Goal: Task Accomplishment & Management: Use online tool/utility

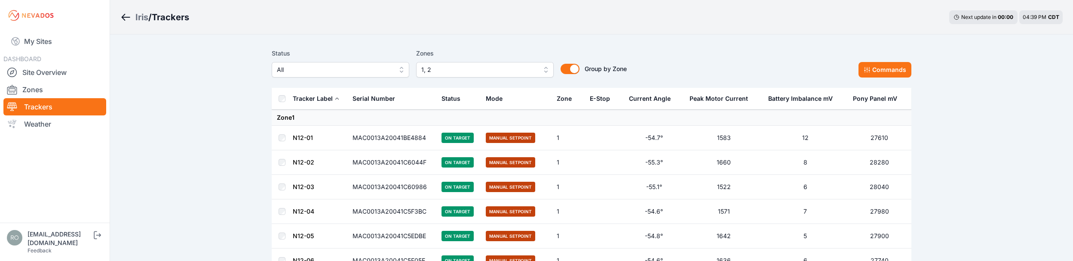
click at [445, 17] on div "Iris / Trackers Next update in 00 : 00 04:39 PM CDT" at bounding box center [591, 17] width 963 height 34
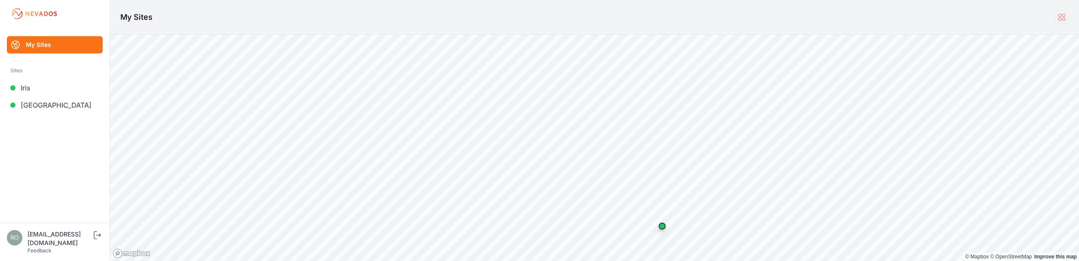
click at [1061, 15] on icon at bounding box center [1062, 16] width 9 height 9
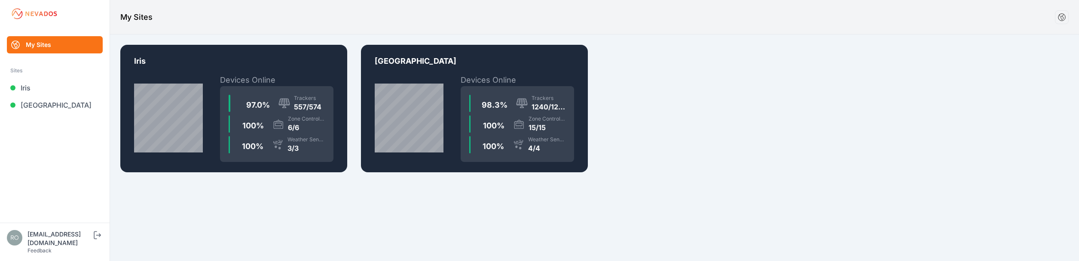
click at [45, 12] on img at bounding box center [34, 14] width 48 height 14
click at [537, 106] on div "1240/1262" at bounding box center [549, 106] width 34 height 10
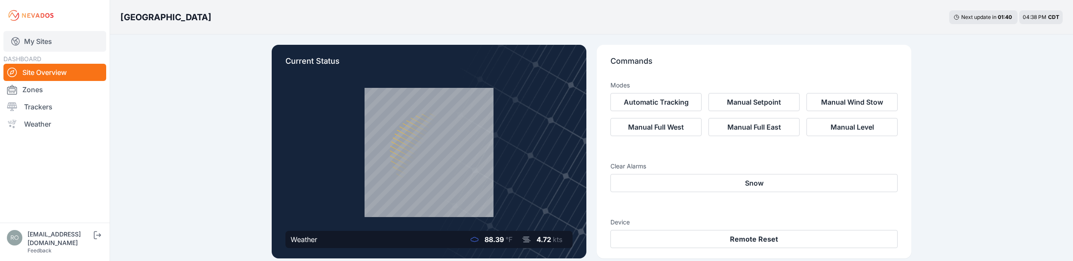
click at [42, 39] on link "My Sites" at bounding box center [54, 41] width 103 height 21
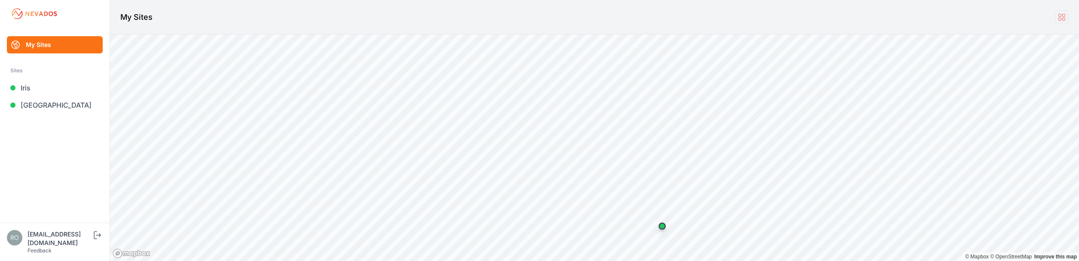
click at [1064, 20] on icon at bounding box center [1062, 16] width 9 height 9
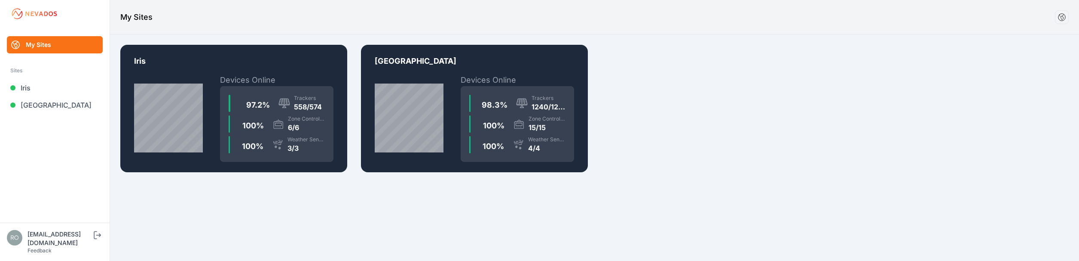
click at [57, 177] on ul "My Sites Sites Iris Sunlight Road" at bounding box center [54, 129] width 89 height 186
click at [29, 90] on link "Iris" at bounding box center [55, 87] width 96 height 17
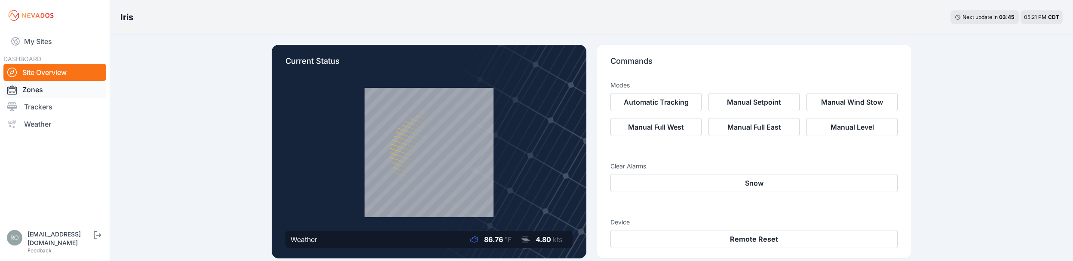
click at [36, 92] on link "Zones" at bounding box center [54, 89] width 103 height 17
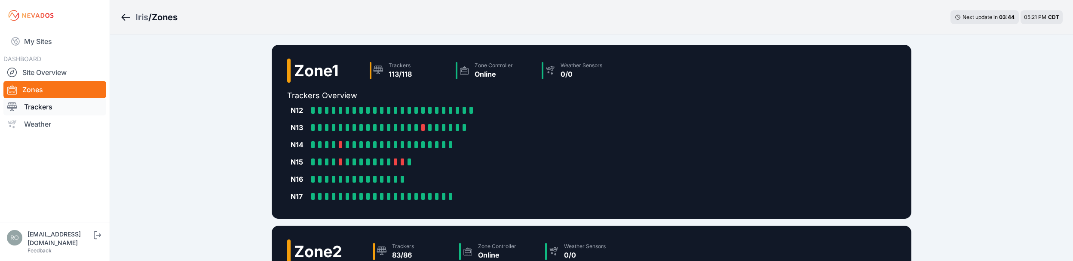
click at [29, 105] on link "Trackers" at bounding box center [54, 106] width 103 height 17
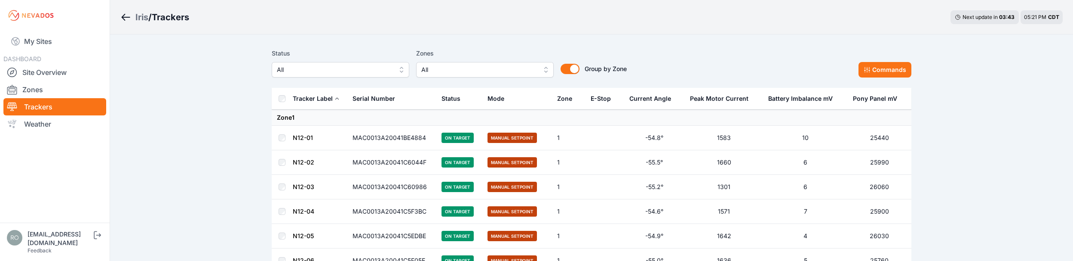
click at [546, 71] on button "All" at bounding box center [485, 69] width 138 height 15
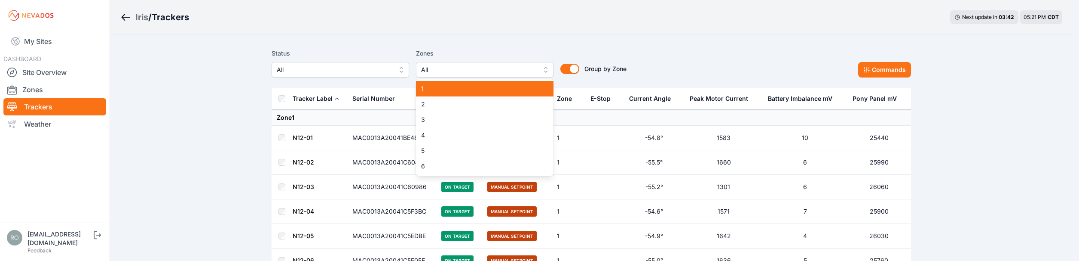
click at [527, 89] on span "1" at bounding box center [479, 88] width 117 height 9
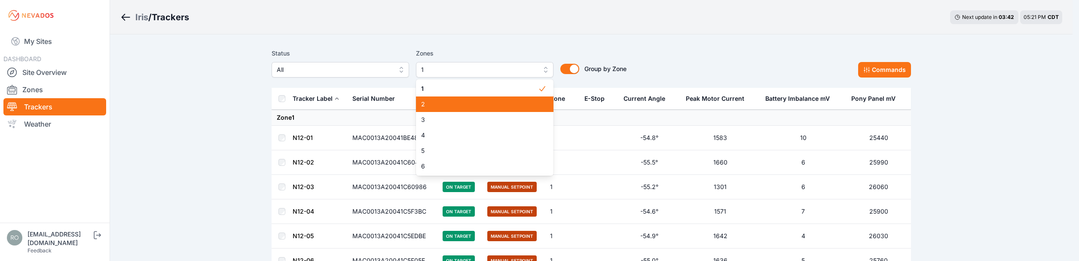
click at [511, 101] on span "2" at bounding box center [479, 104] width 117 height 9
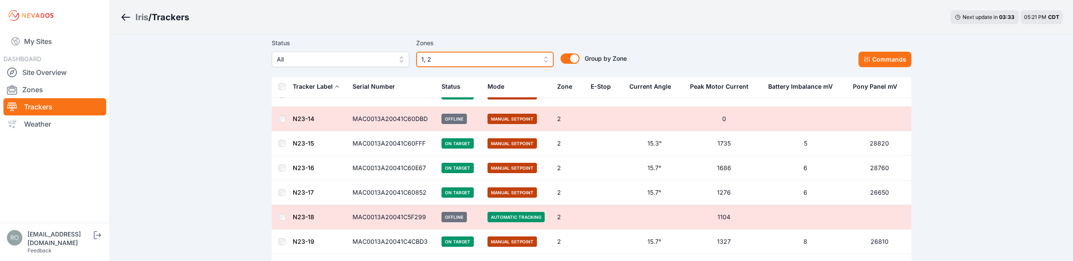
scroll to position [4880, 0]
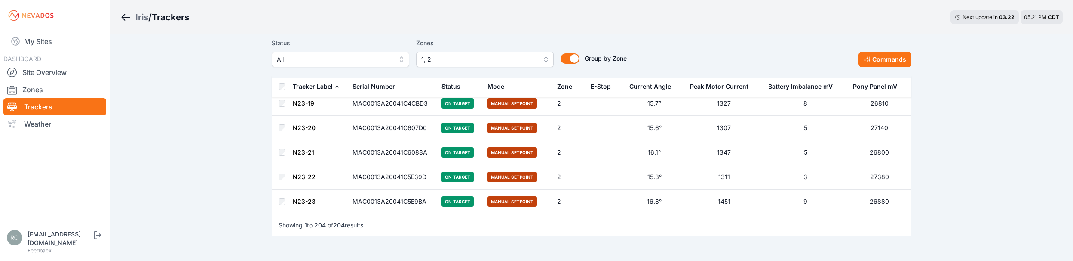
scroll to position [4923, 0]
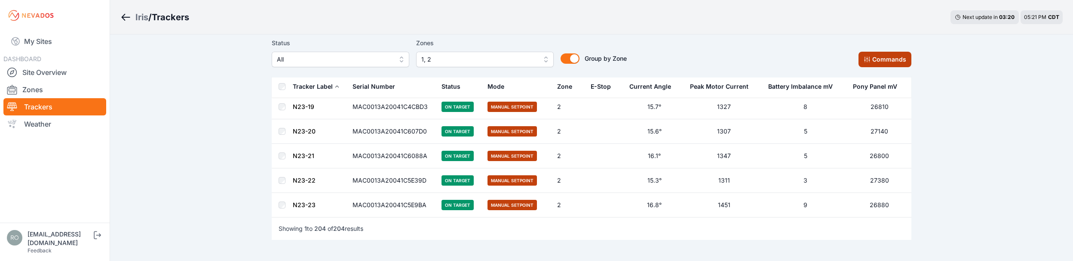
click at [895, 61] on button "Commands" at bounding box center [884, 59] width 53 height 15
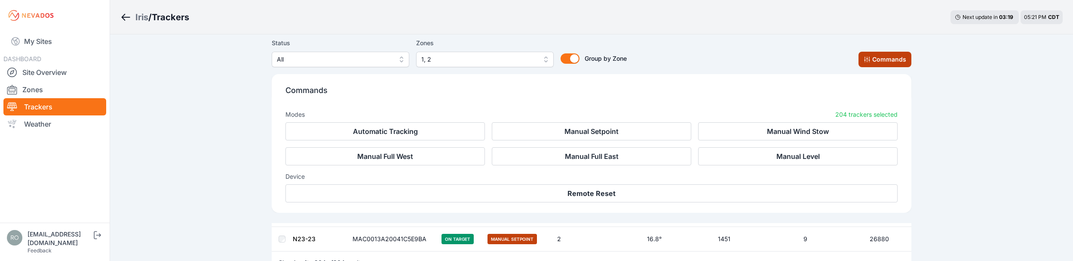
scroll to position [5068, 0]
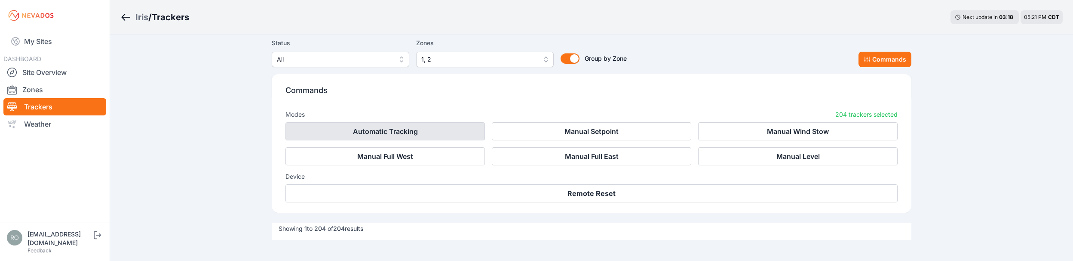
click at [371, 132] on button "Automatic Tracking" at bounding box center [384, 131] width 199 height 18
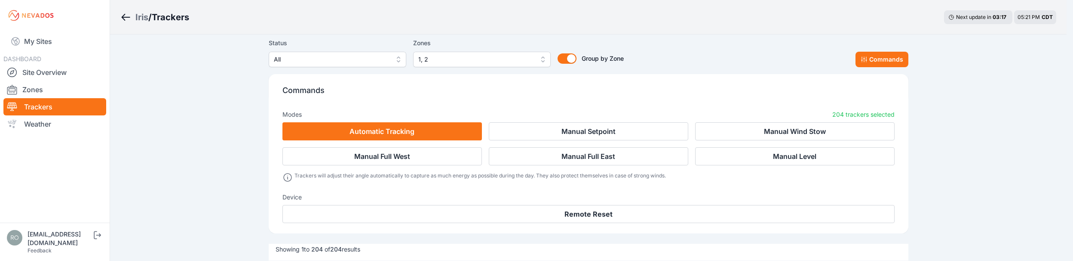
scroll to position [5089, 0]
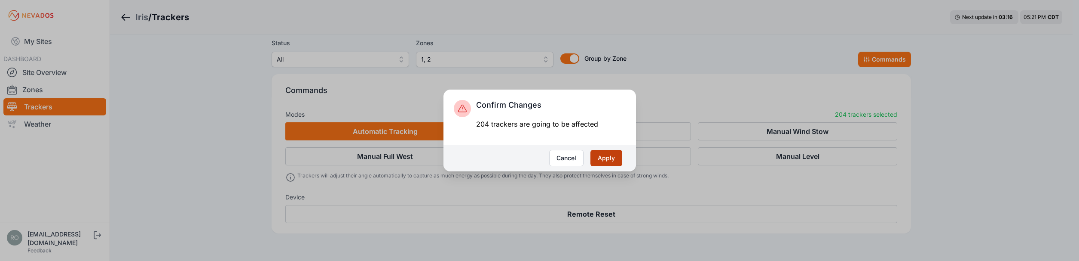
click at [615, 159] on button "Apply" at bounding box center [607, 158] width 32 height 16
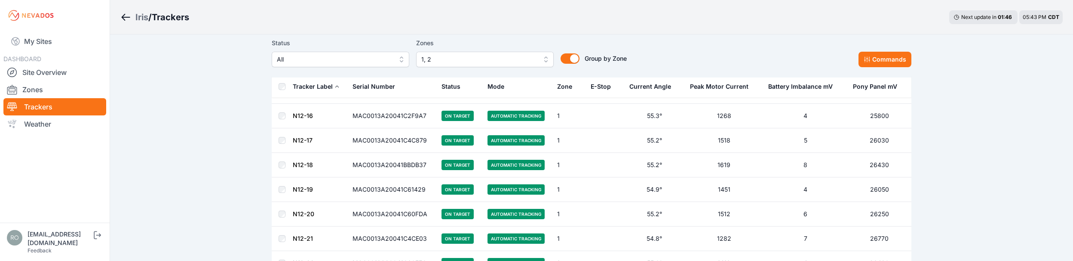
scroll to position [387, 0]
